Goal: Navigation & Orientation: Find specific page/section

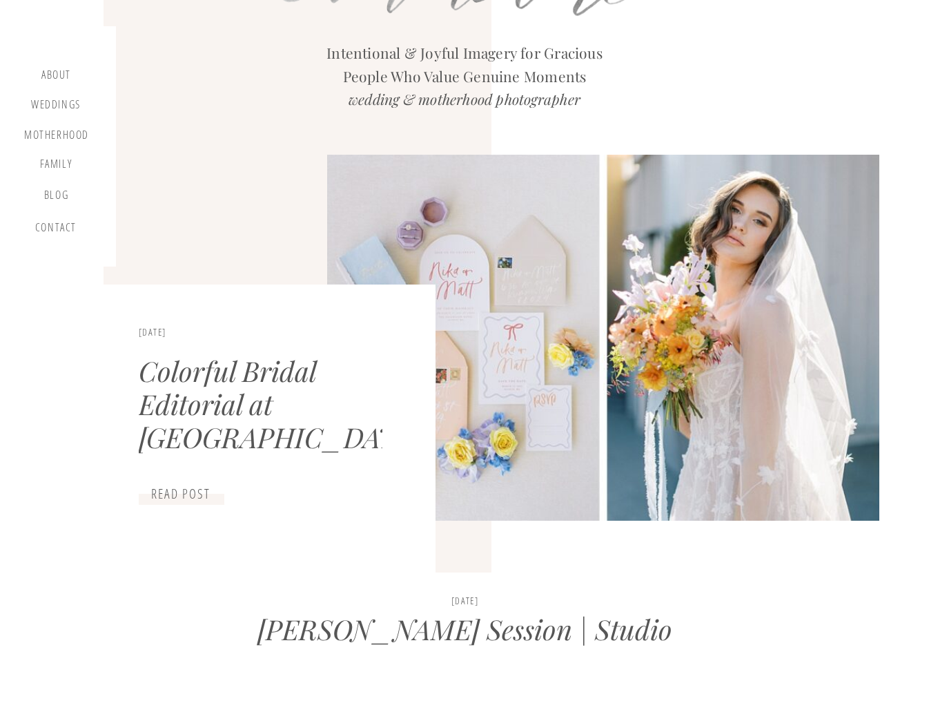
scroll to position [539, 0]
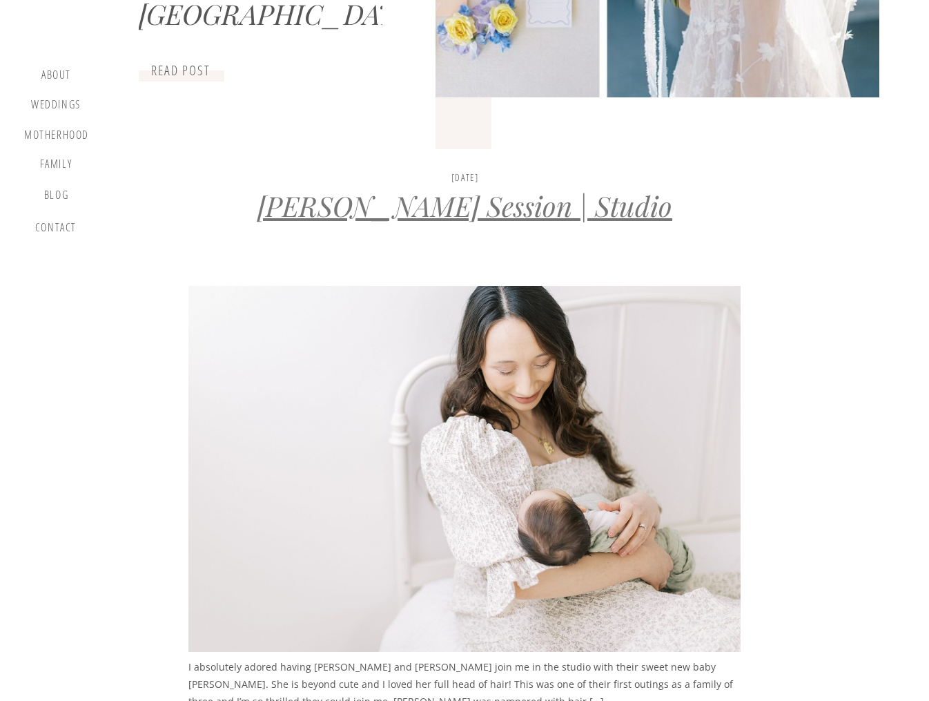
click at [495, 207] on link "[PERSON_NAME] Session | Studio" at bounding box center [464, 205] width 415 height 37
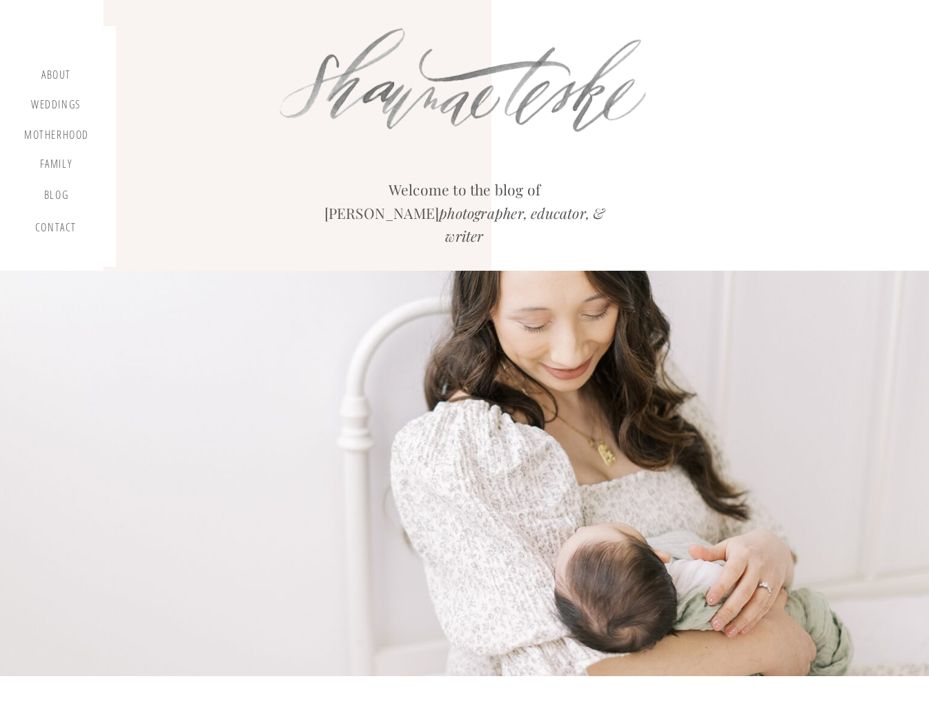
click at [427, 112] on div at bounding box center [465, 87] width 407 height 141
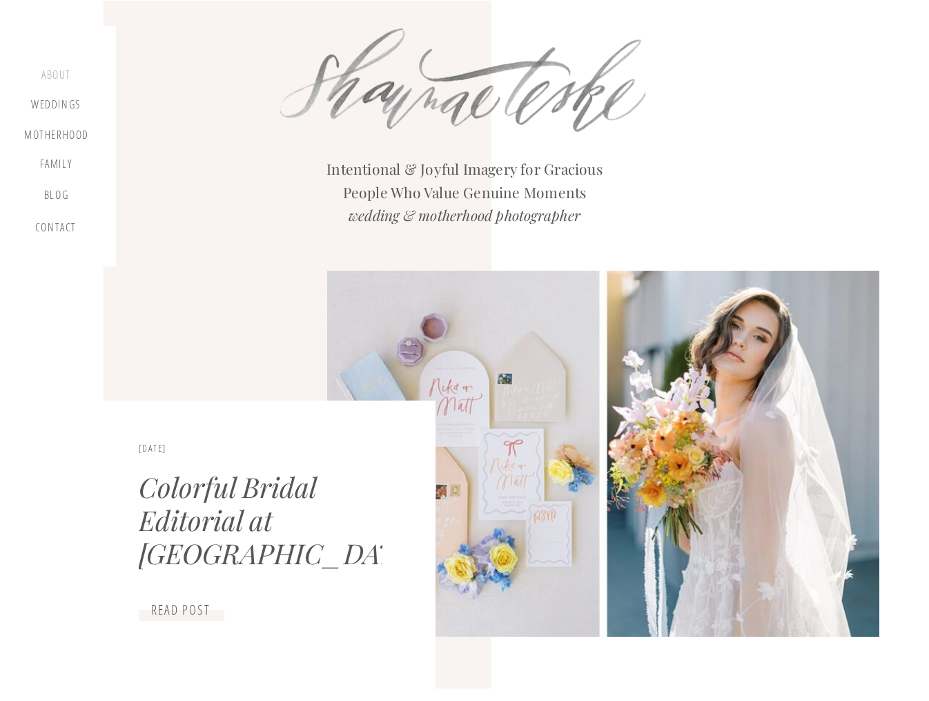
click at [57, 73] on div "about" at bounding box center [56, 76] width 41 height 17
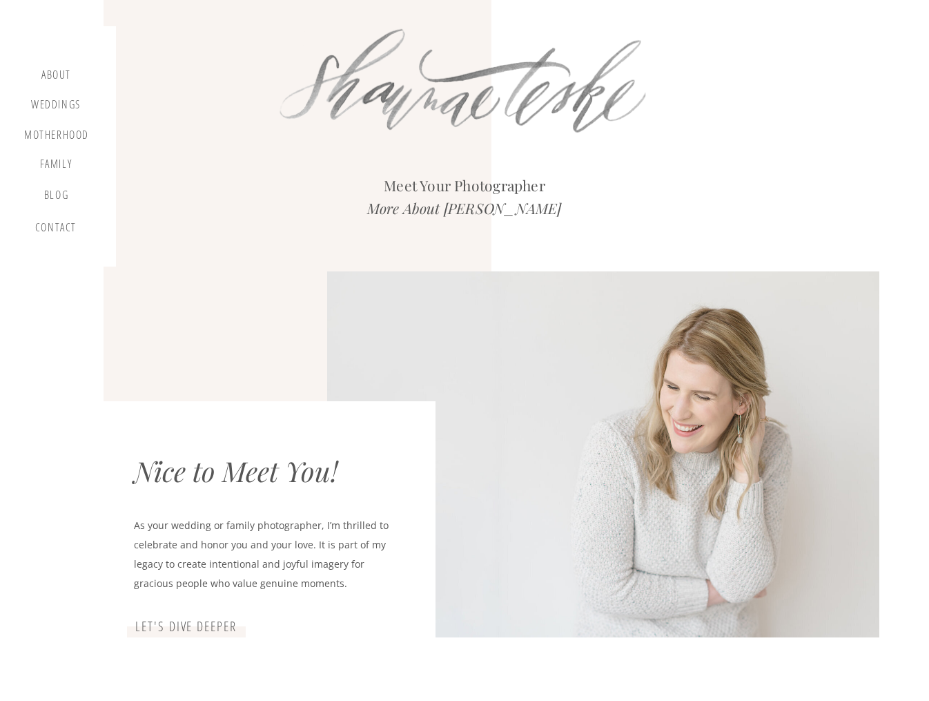
click at [420, 29] on div at bounding box center [465, 87] width 407 height 141
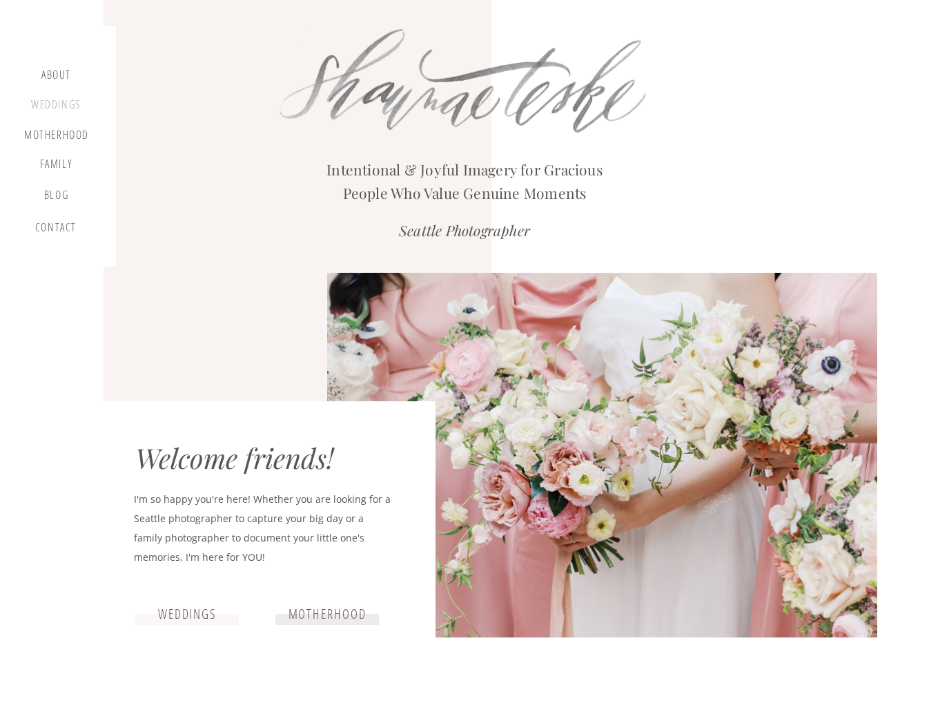
click at [63, 108] on div "Weddings" at bounding box center [56, 106] width 52 height 17
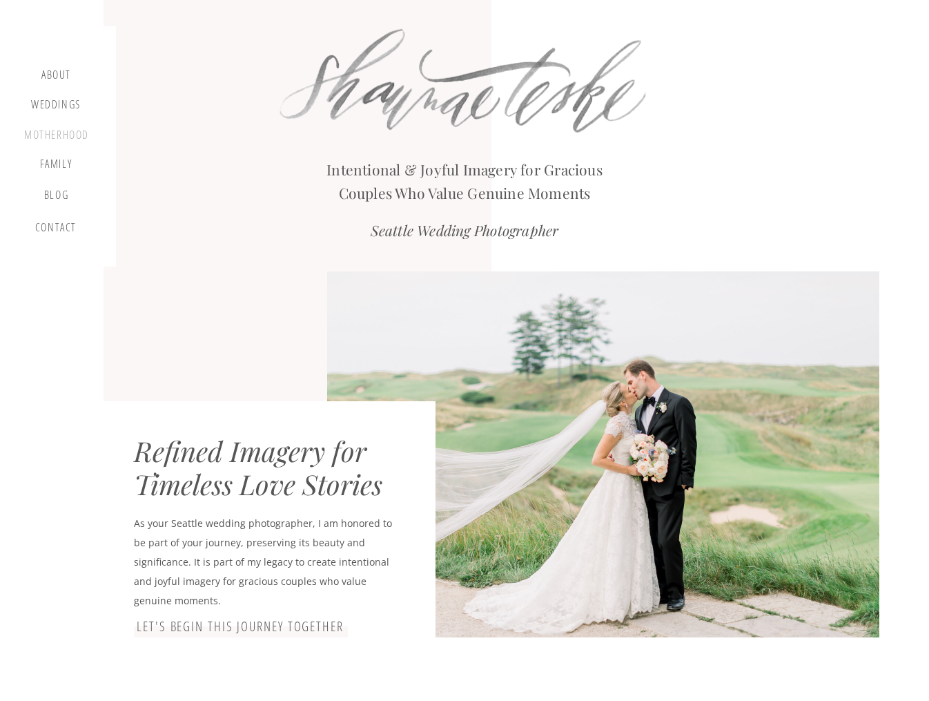
click at [67, 137] on div "motherhood" at bounding box center [56, 135] width 65 height 15
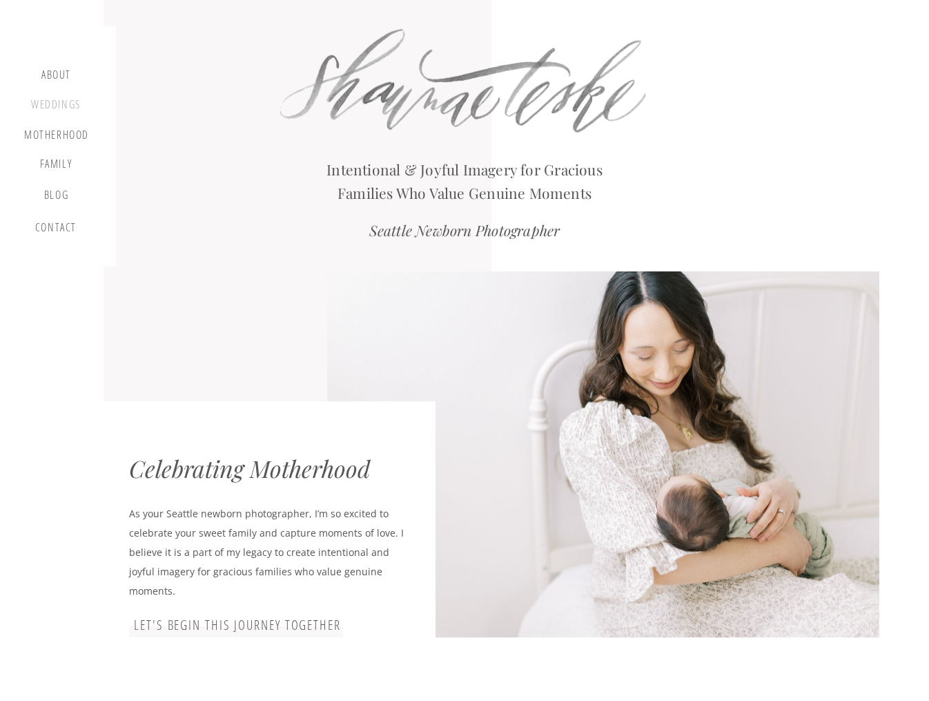
click at [69, 107] on div "Weddings" at bounding box center [56, 106] width 52 height 17
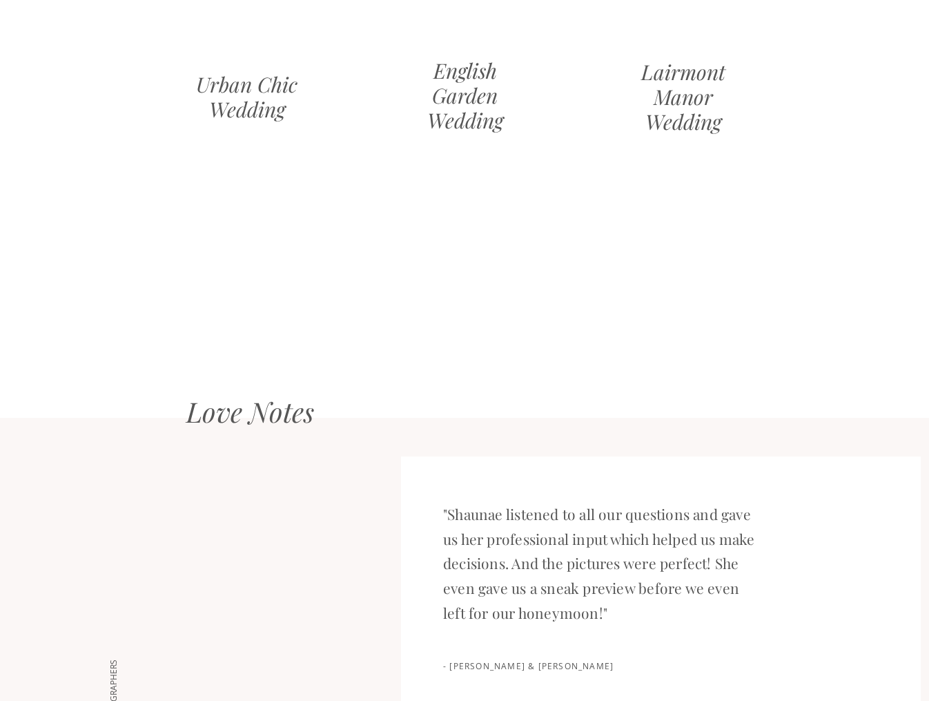
scroll to position [1763, 0]
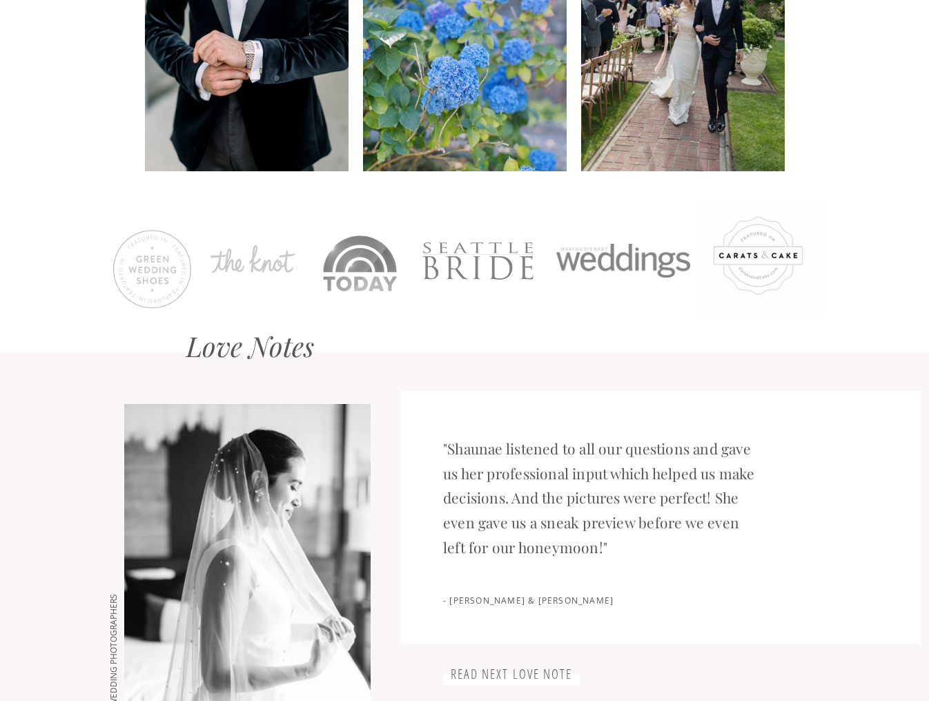
click at [168, 280] on div at bounding box center [152, 268] width 95 height 85
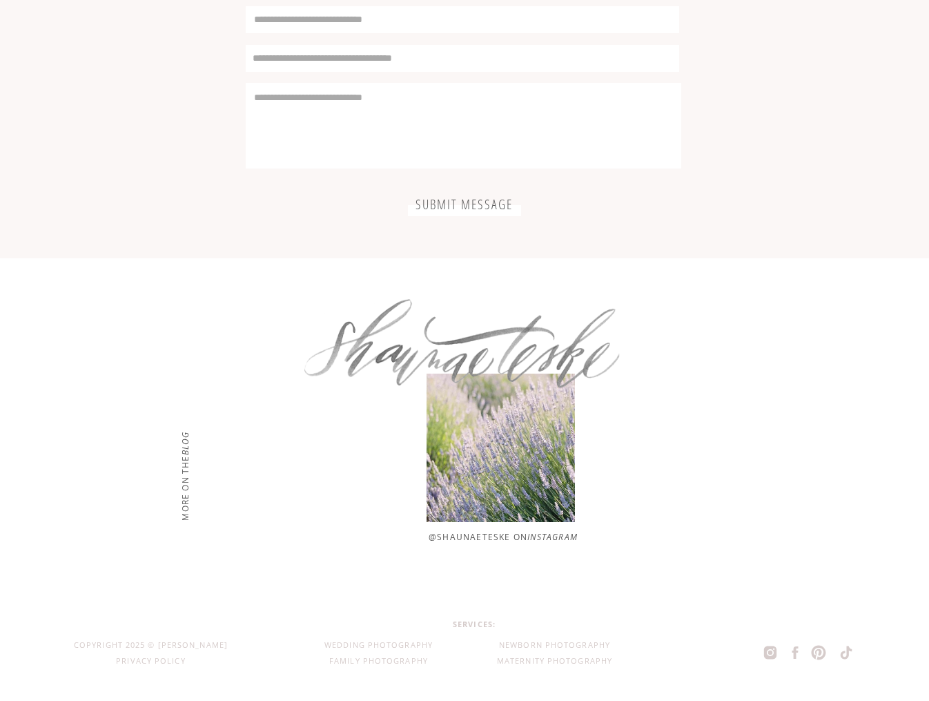
scroll to position [4039, 0]
